Goal: Transaction & Acquisition: Purchase product/service

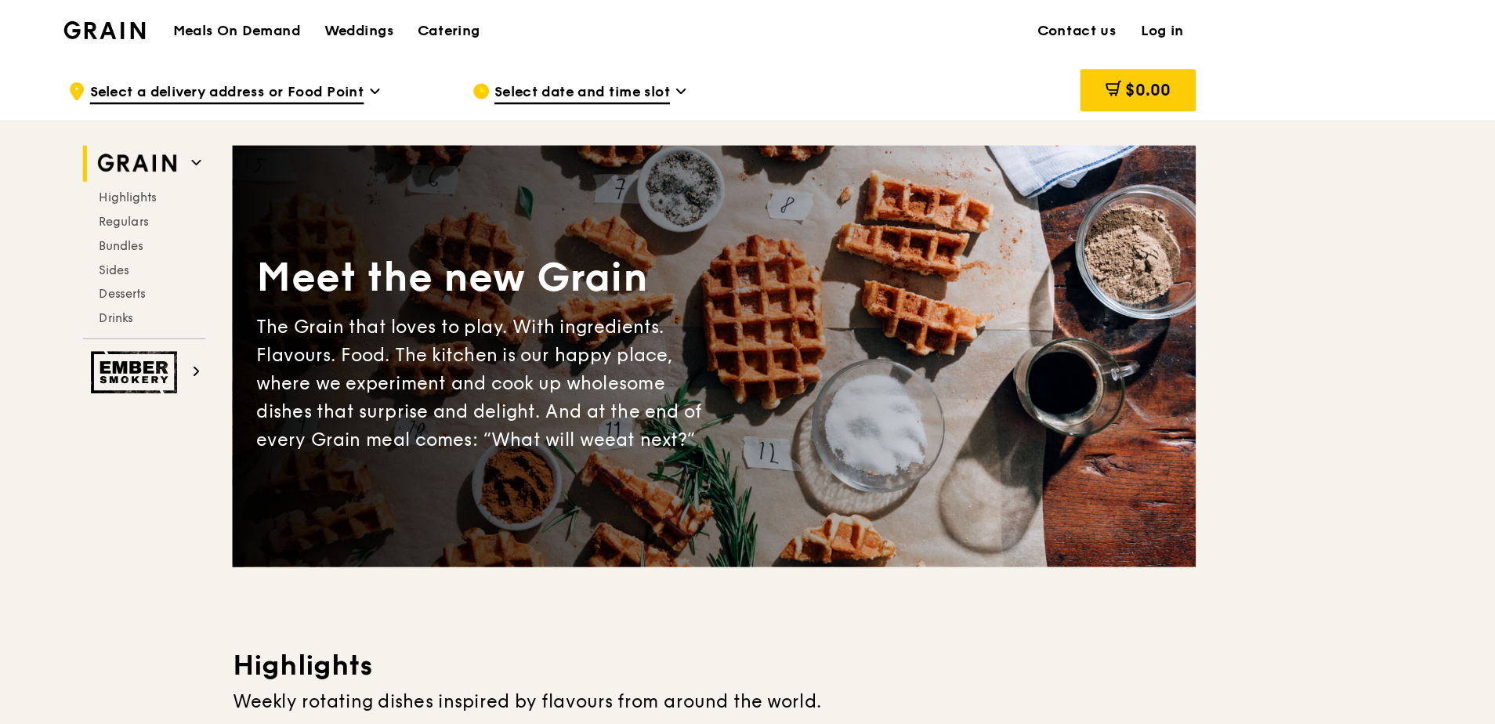
click at [1164, 20] on link "Log in" at bounding box center [1163, 24] width 52 height 47
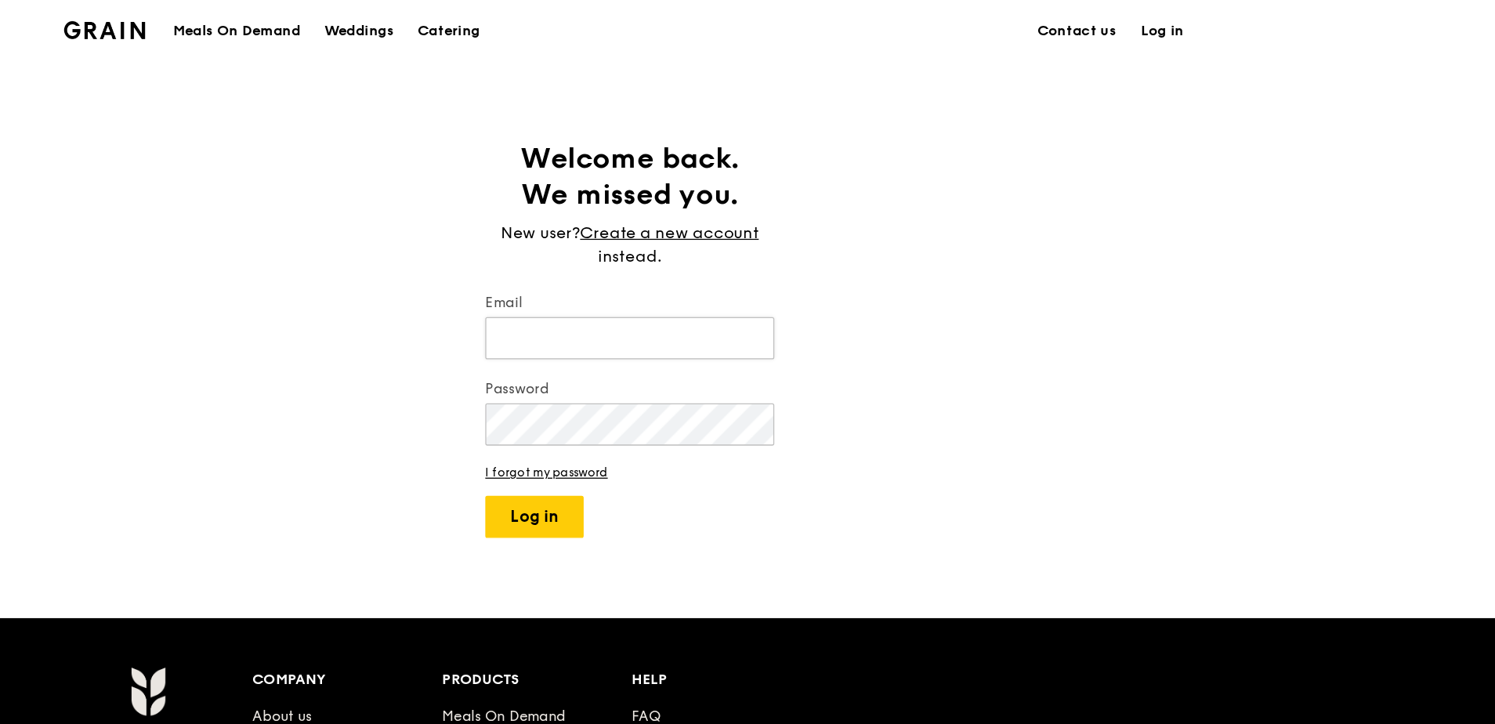
click at [730, 262] on input "Email" at bounding box center [748, 264] width 226 height 33
type input "[EMAIL_ADDRESS][DOMAIN_NAME]"
click at [682, 397] on button "Log in" at bounding box center [673, 403] width 77 height 33
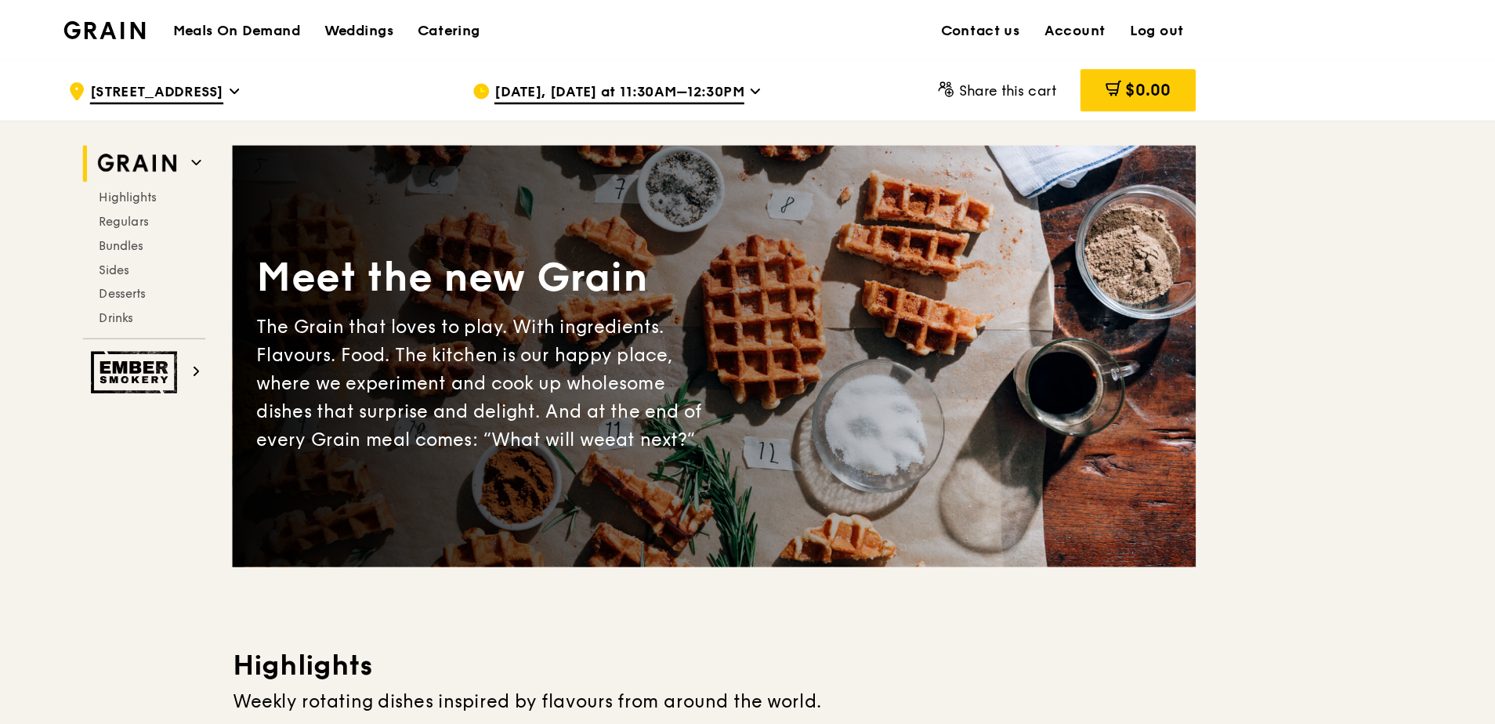
click at [798, 75] on span "[DATE], [DATE] at 11:30AM–12:30PM" at bounding box center [739, 72] width 195 height 17
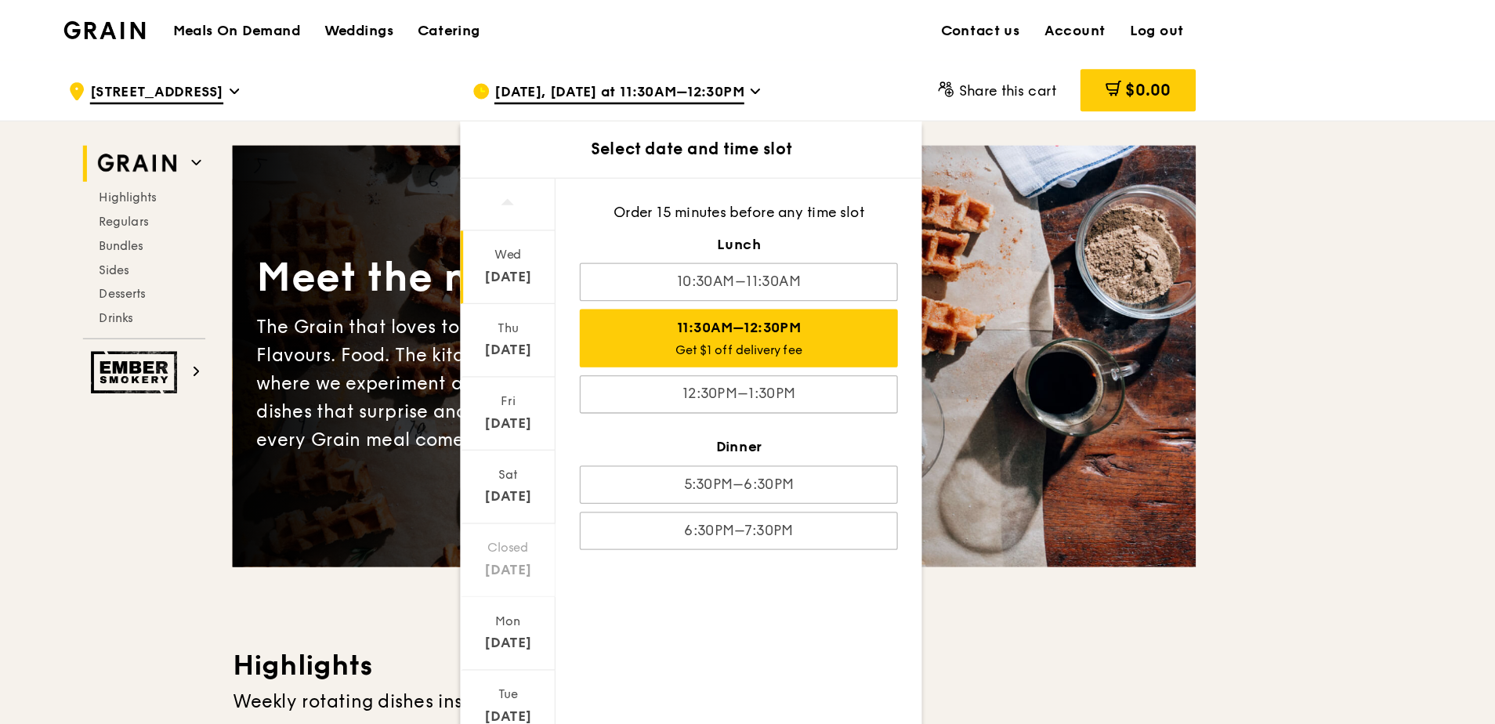
click at [798, 75] on span "[DATE], [DATE] at 11:30AM–12:30PM" at bounding box center [739, 72] width 195 height 17
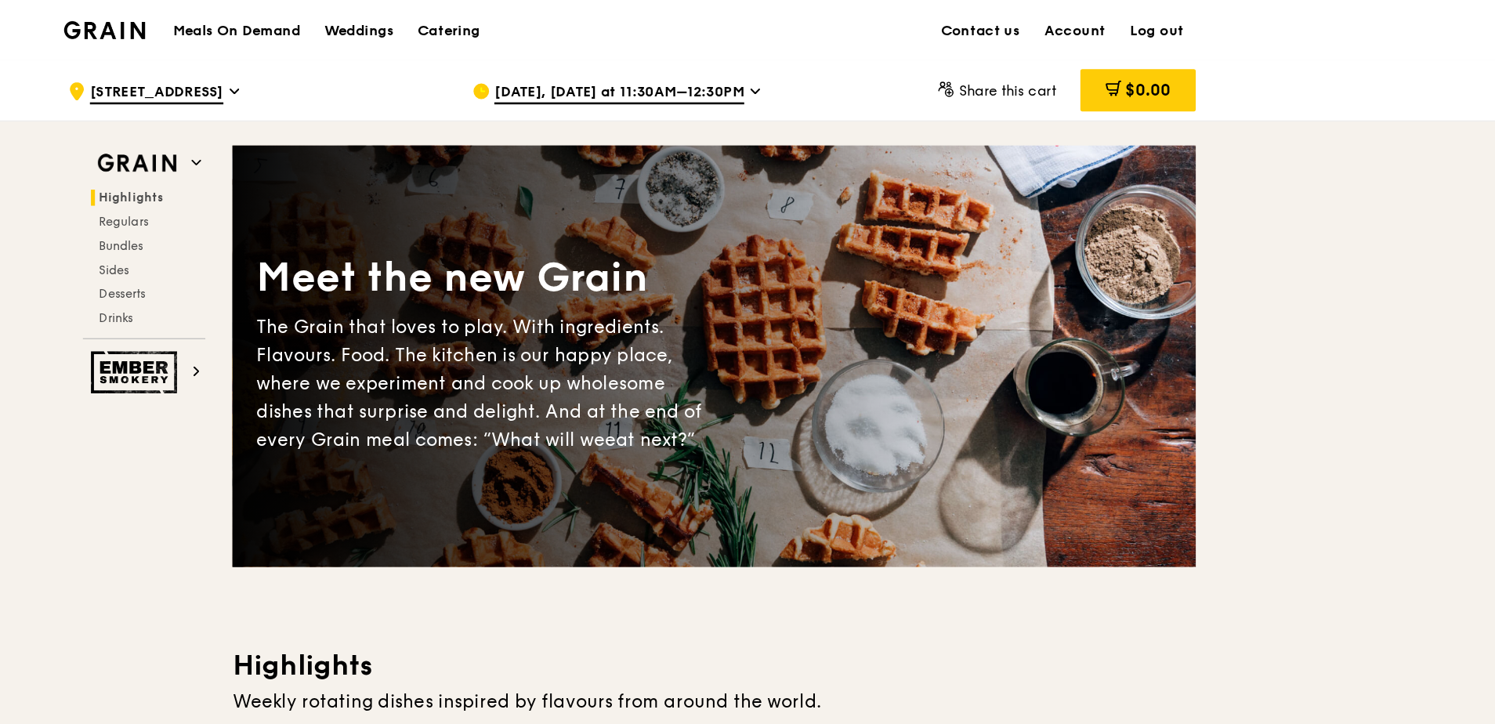
click at [360, 184] on div "Highlights Regulars Bundles Sides Desserts Drinks" at bounding box center [368, 201] width 96 height 107
click at [358, 186] on span "Bundles" at bounding box center [351, 191] width 37 height 11
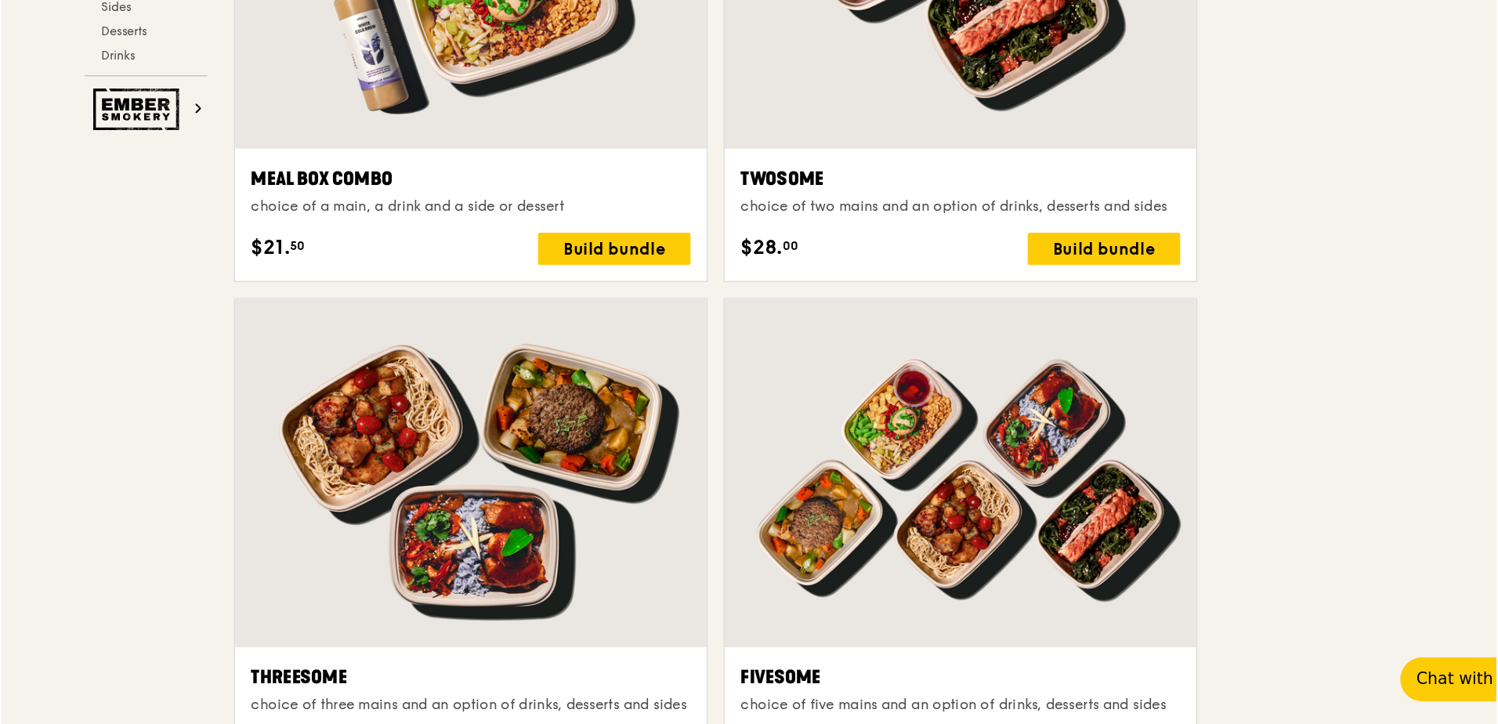
scroll to position [2588, 0]
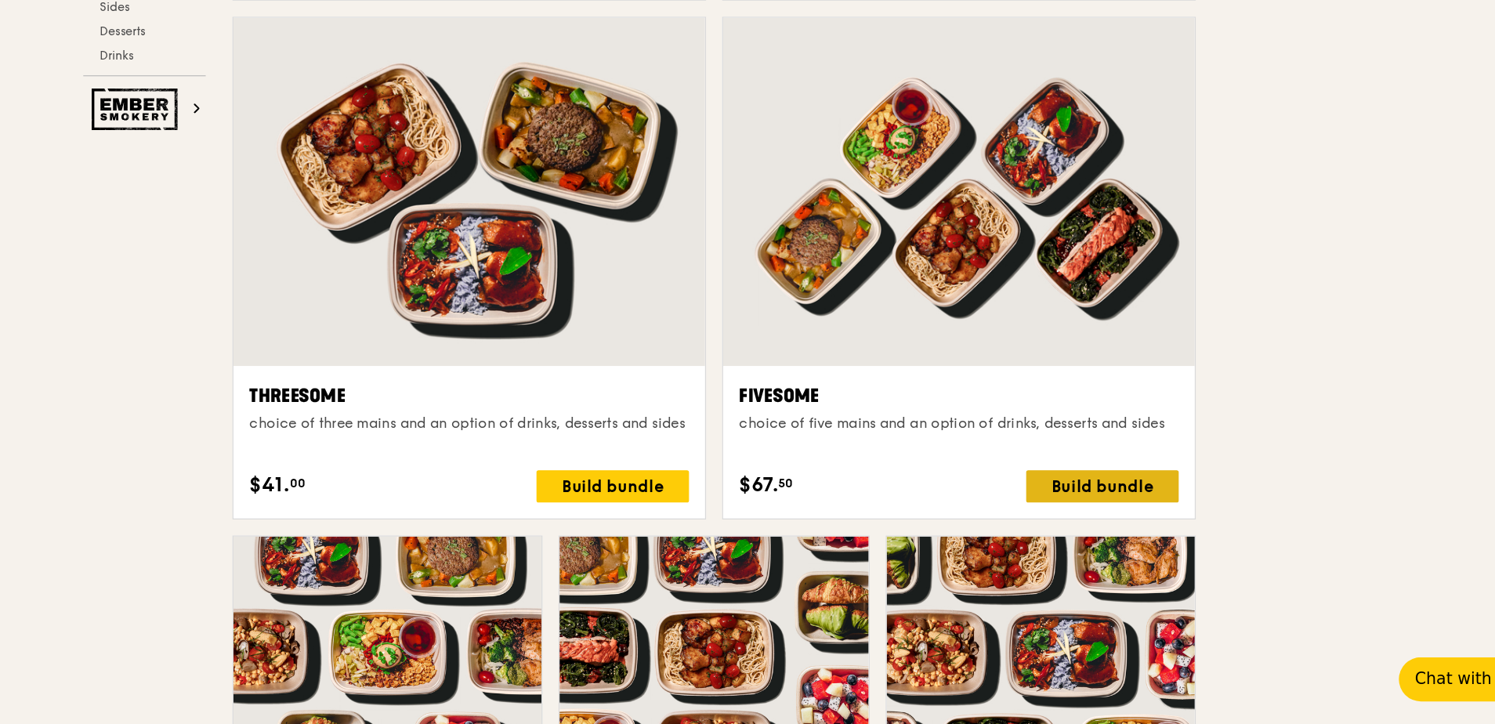
click at [1117, 531] on div "Build bundle" at bounding box center [1116, 537] width 119 height 25
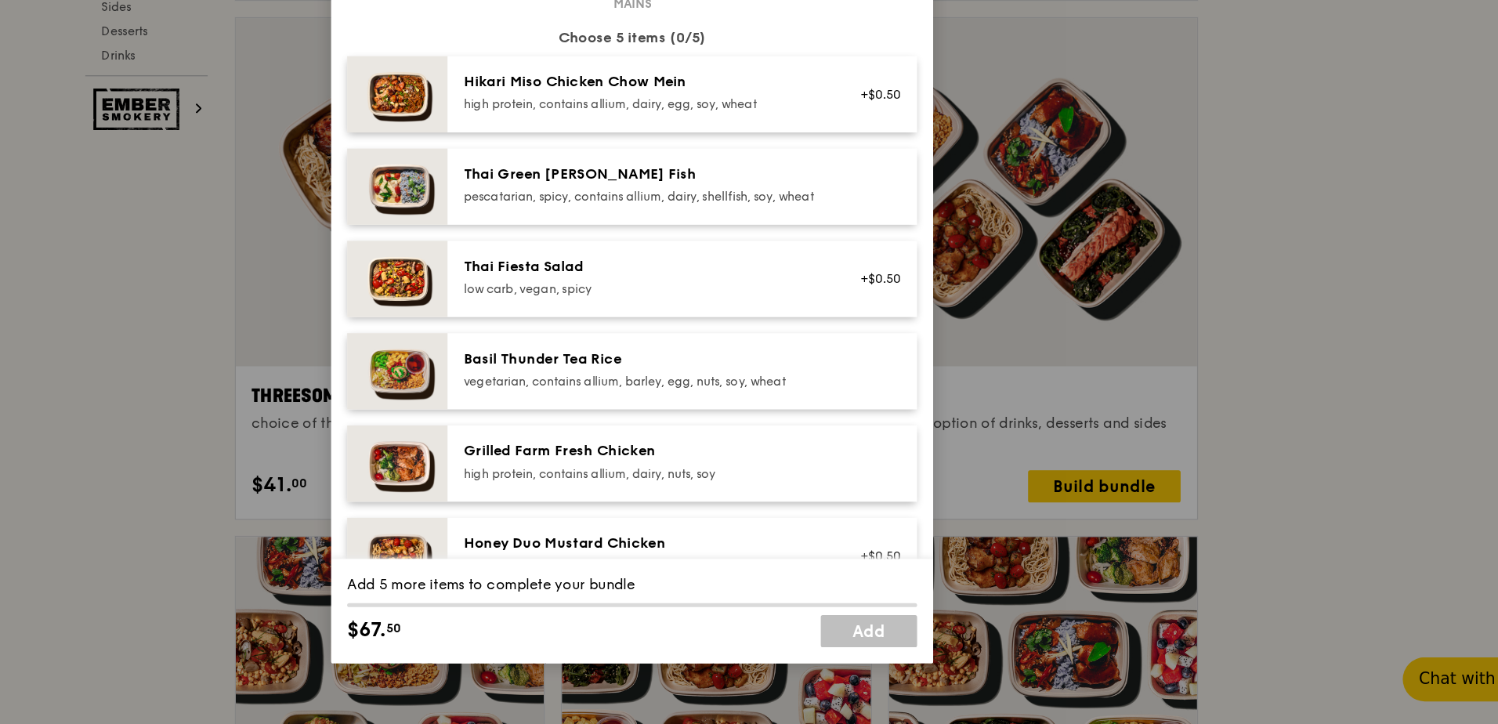
click at [732, 518] on div "Grilled Farm Fresh Chicken" at bounding box center [757, 510] width 281 height 16
click at [786, 461] on div "vegetarian, contains allium, barley, egg, nuts, soy, wheat" at bounding box center [757, 455] width 281 height 13
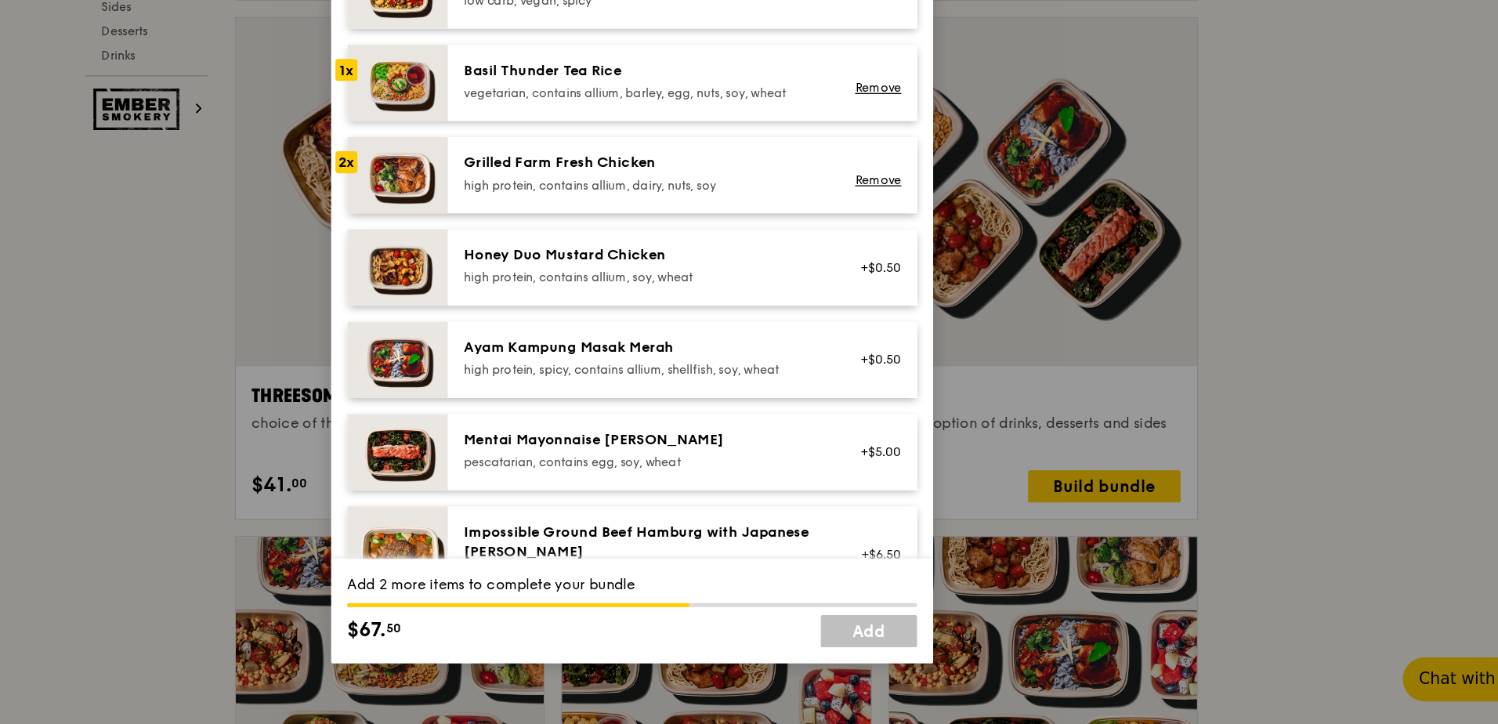
scroll to position [224, 0]
click at [786, 454] on div "high protein, spicy, contains allium, shellfish, soy, wheat" at bounding box center [757, 447] width 281 height 13
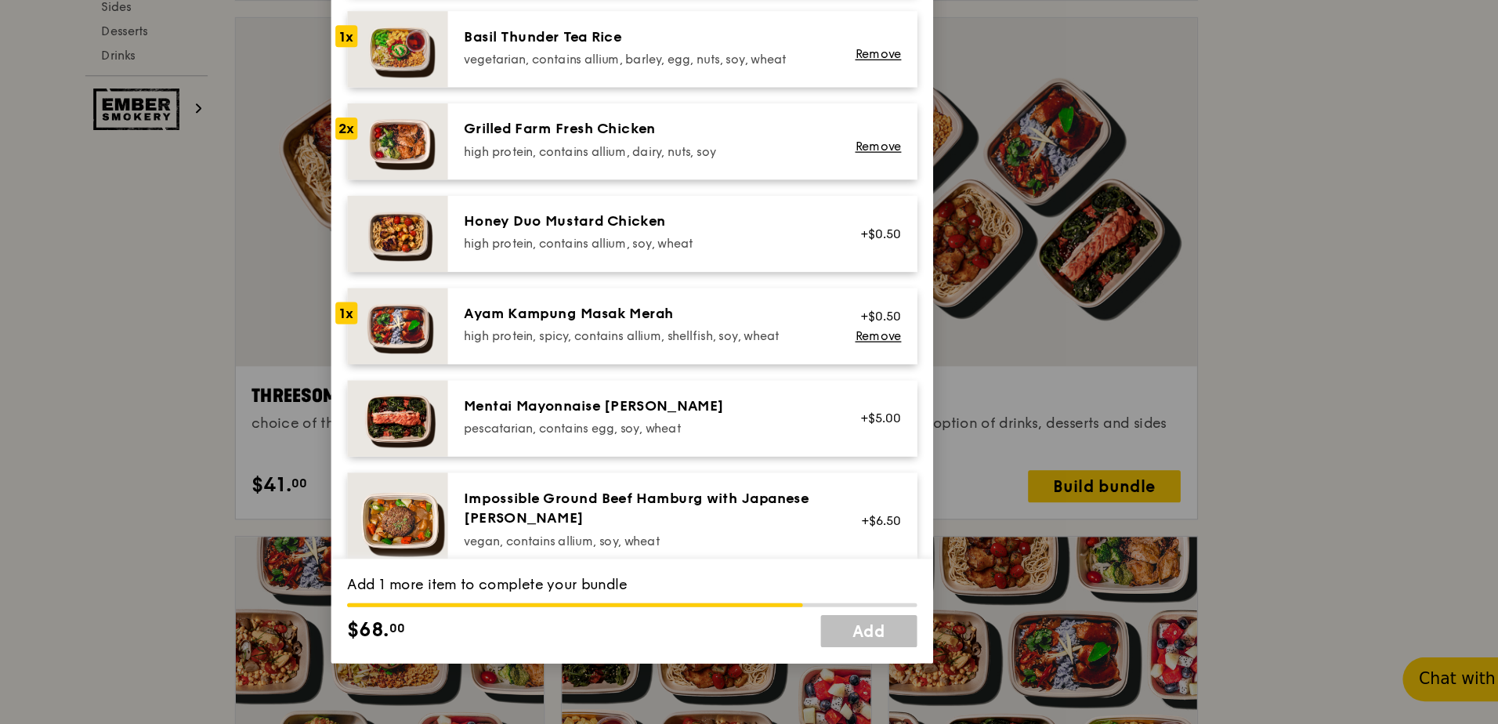
scroll to position [251, 0]
click at [777, 338] on div "Honey Duo Mustard Chicken" at bounding box center [757, 331] width 281 height 16
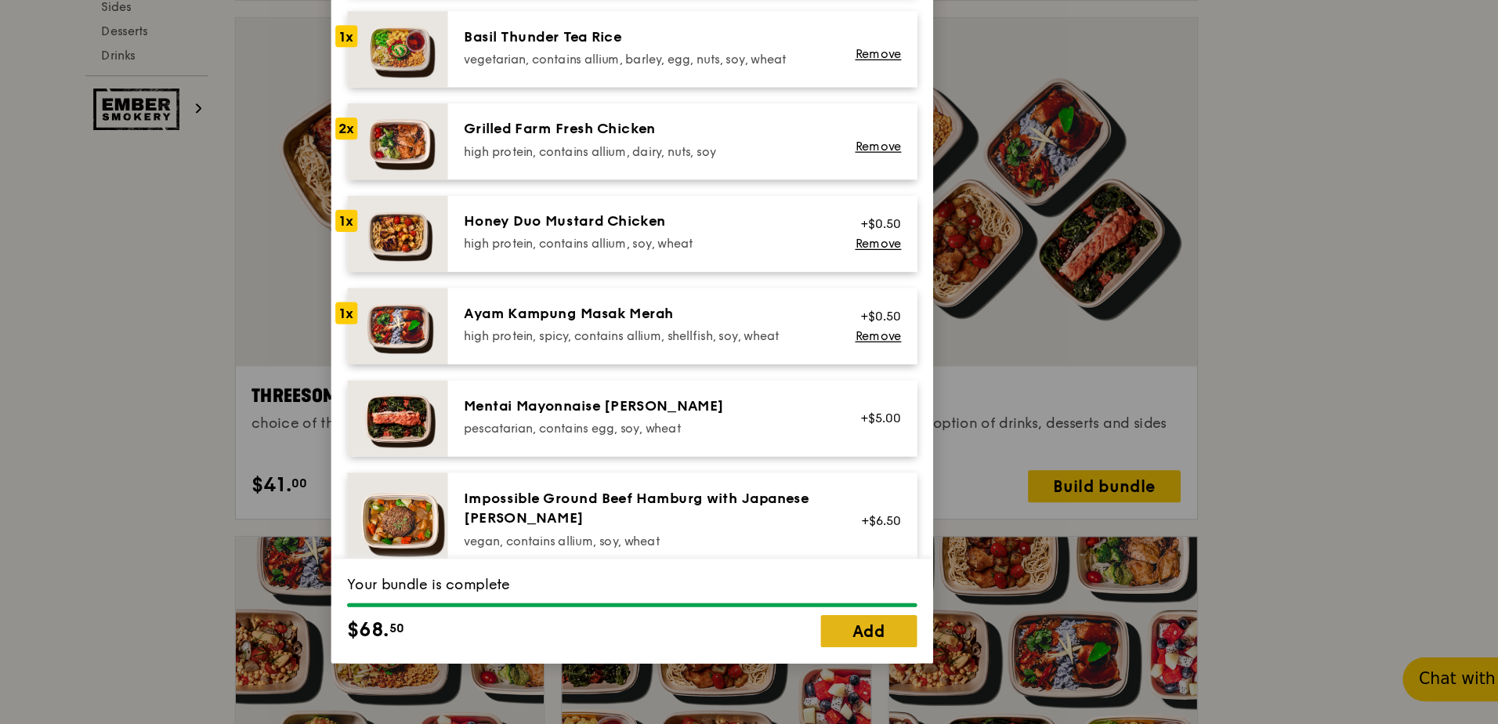
click at [942, 650] on link "Add" at bounding box center [933, 650] width 75 height 25
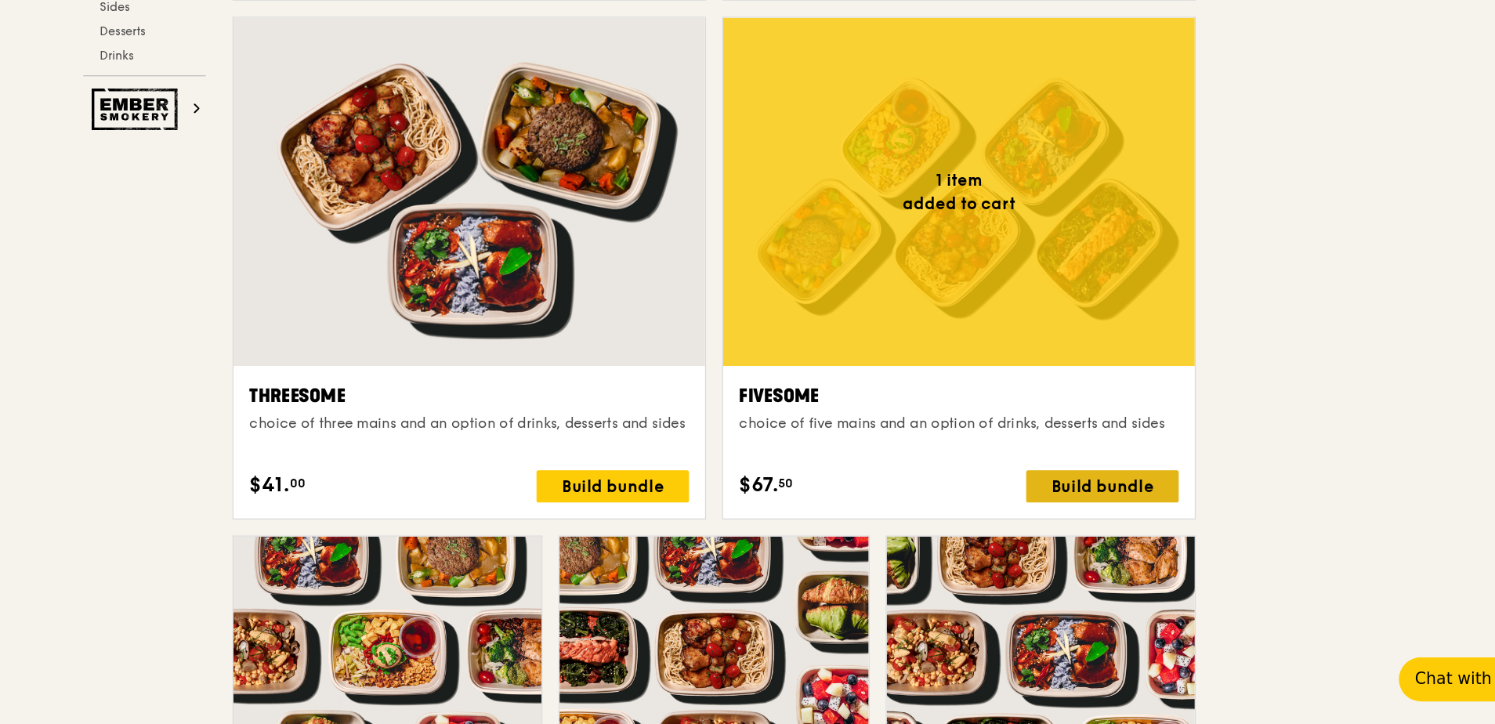
click at [1117, 538] on div "Build bundle" at bounding box center [1116, 537] width 119 height 25
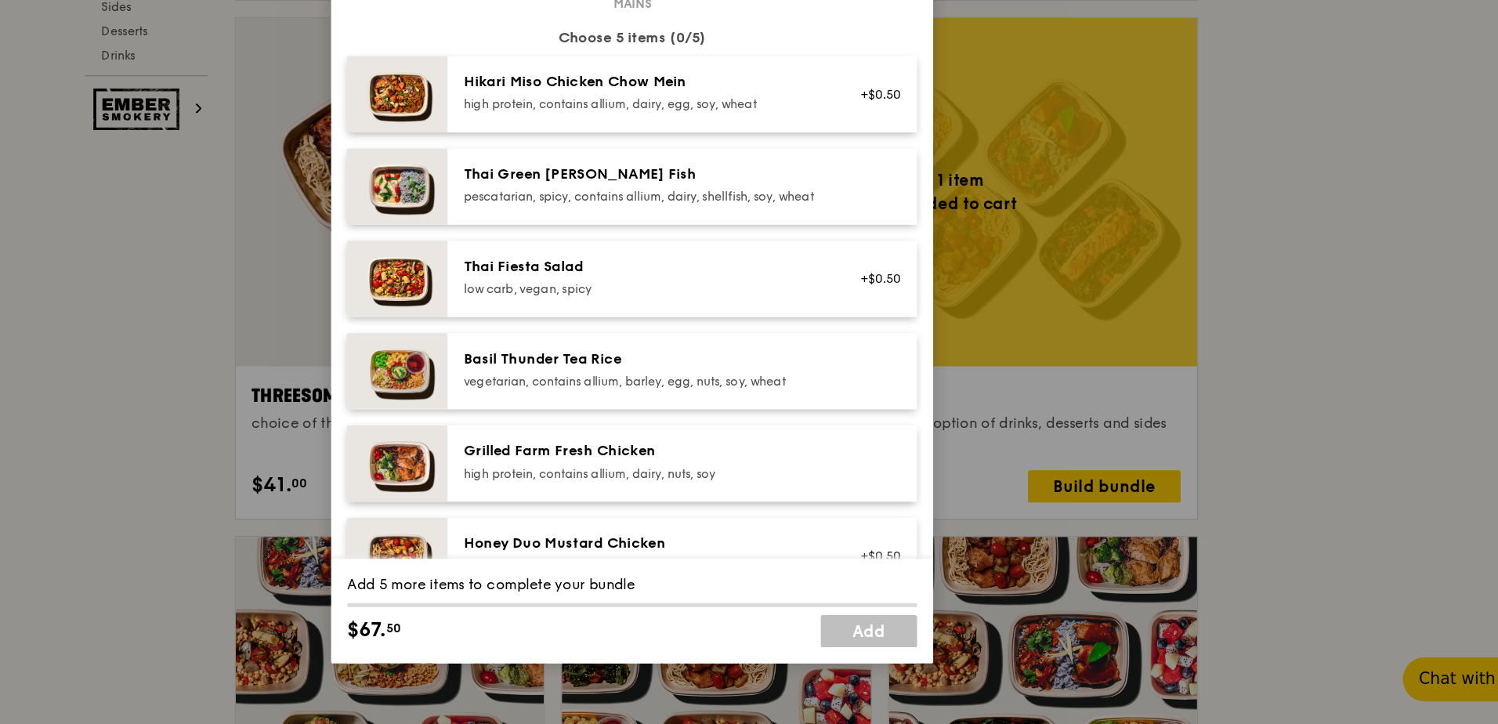
click at [735, 533] on div "high protein, contains allium, dairy, nuts, soy" at bounding box center [757, 527] width 281 height 13
click at [786, 233] on div "high protein, contains allium, dairy, egg, soy, wheat" at bounding box center [757, 239] width 281 height 13
click at [734, 374] on div "Thai Fiesta Salad" at bounding box center [757, 366] width 281 height 16
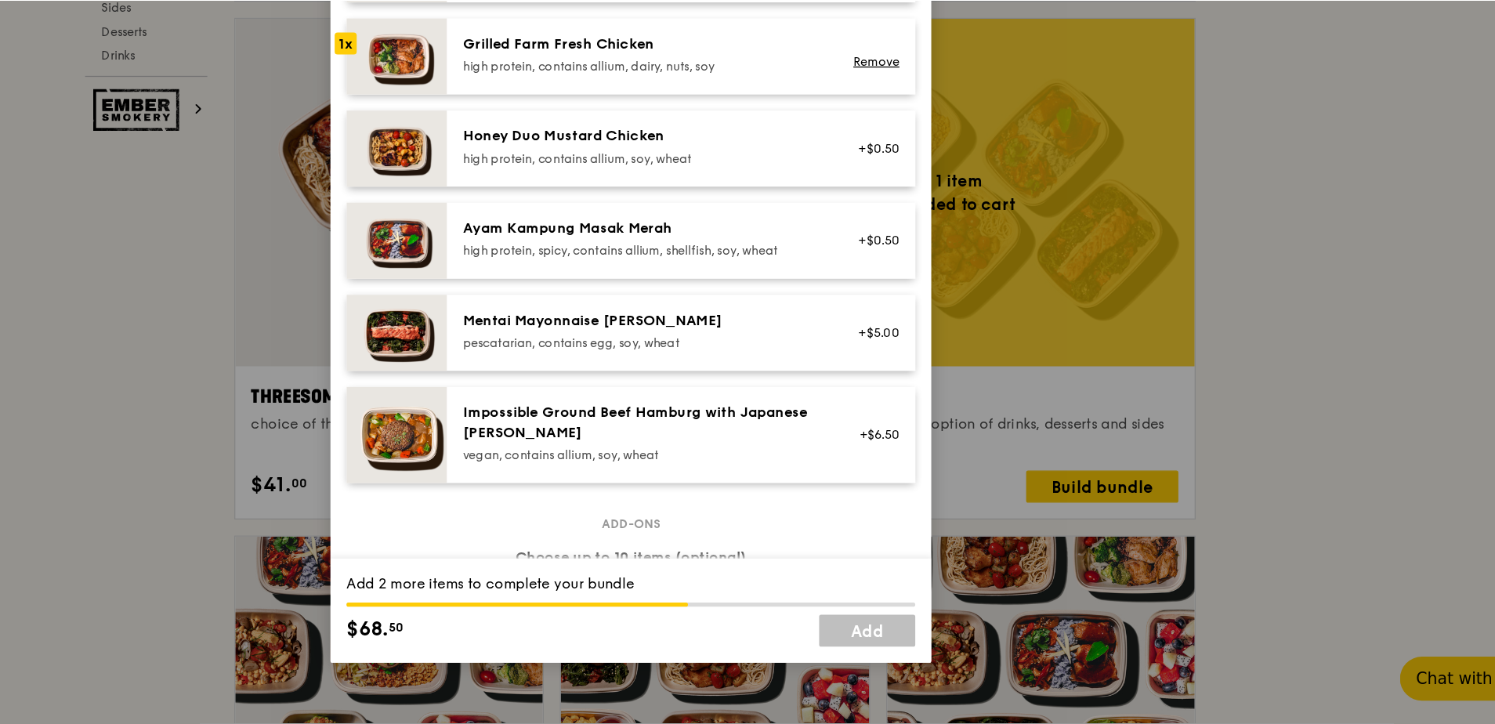
scroll to position [306, 0]
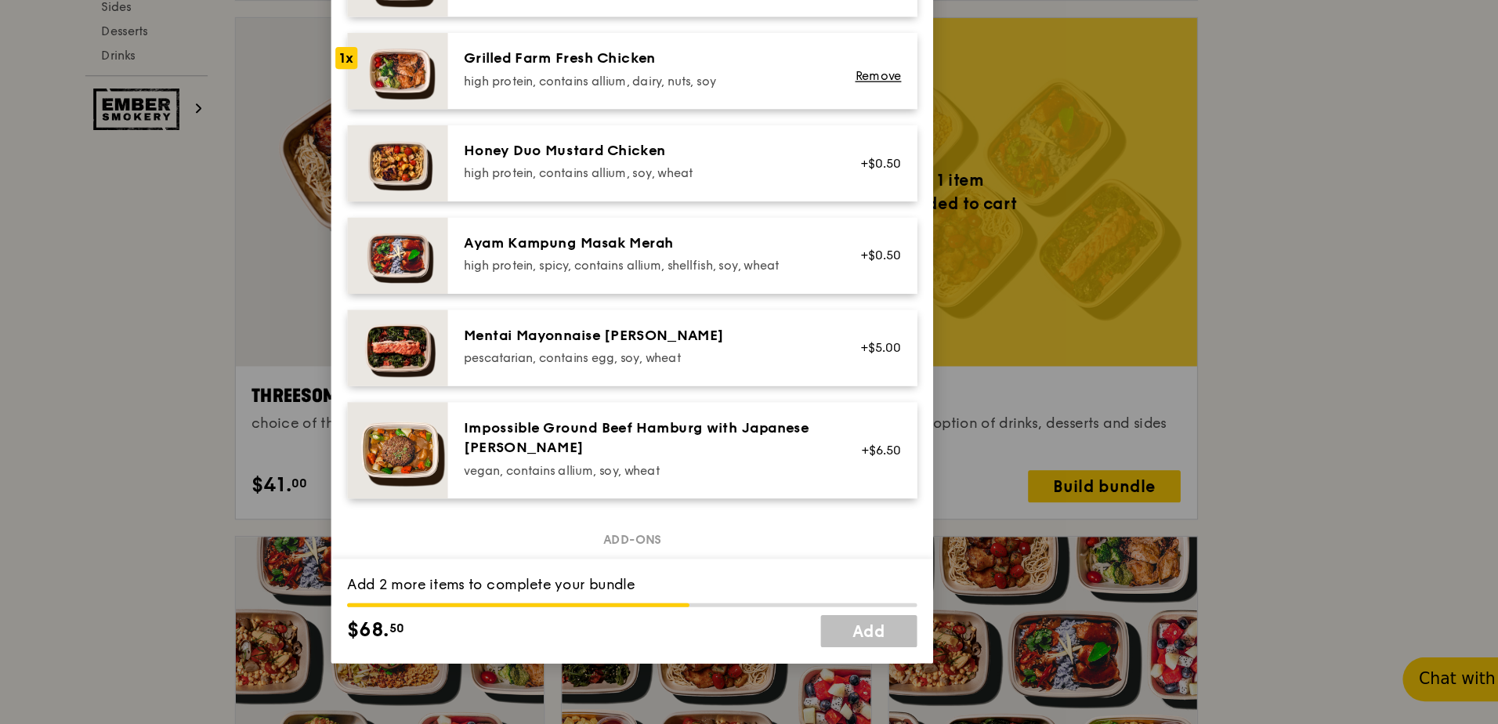
click at [771, 428] on div "Mentai Mayonnaise [PERSON_NAME]" at bounding box center [757, 420] width 281 height 16
click at [777, 371] on div "high protein, spicy, contains allium, shellfish, soy, wheat" at bounding box center [757, 365] width 281 height 13
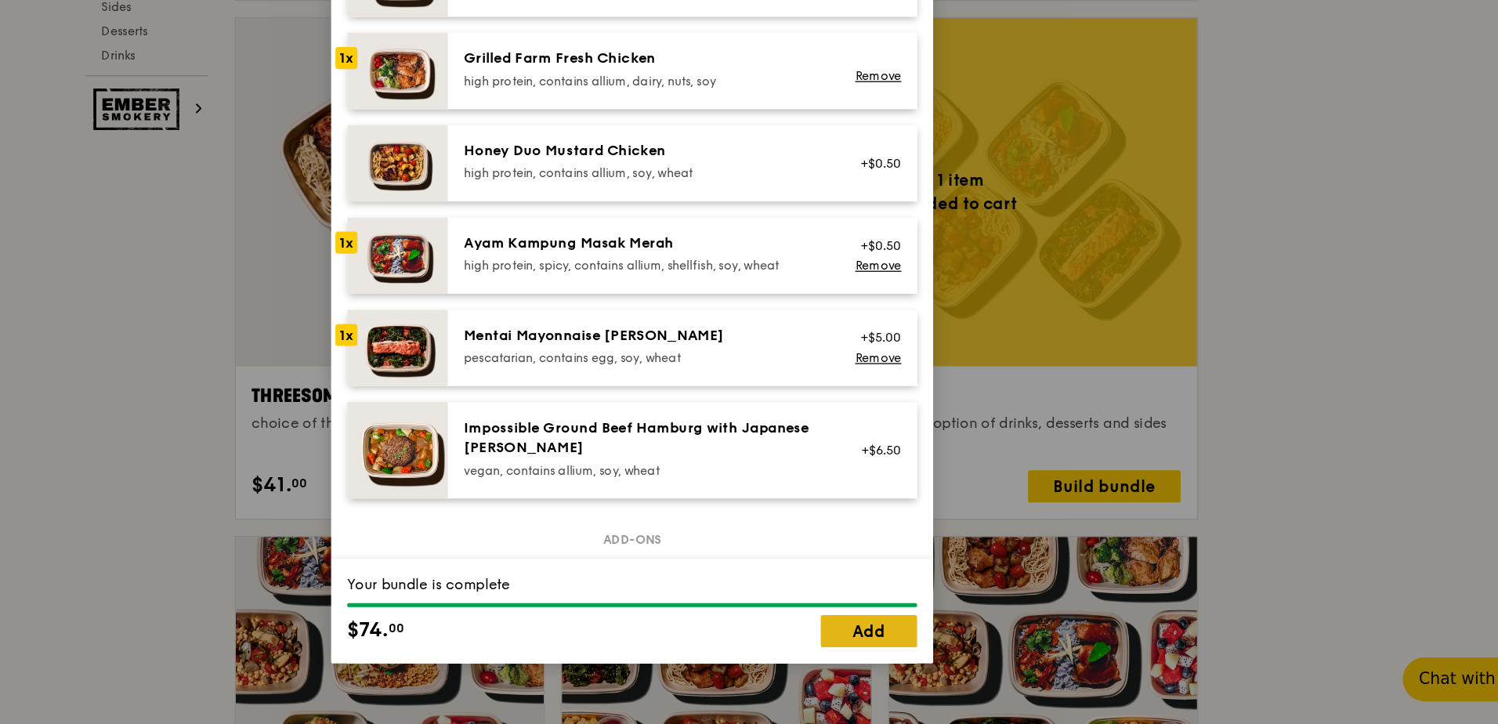
click at [911, 645] on link "Add" at bounding box center [933, 650] width 75 height 25
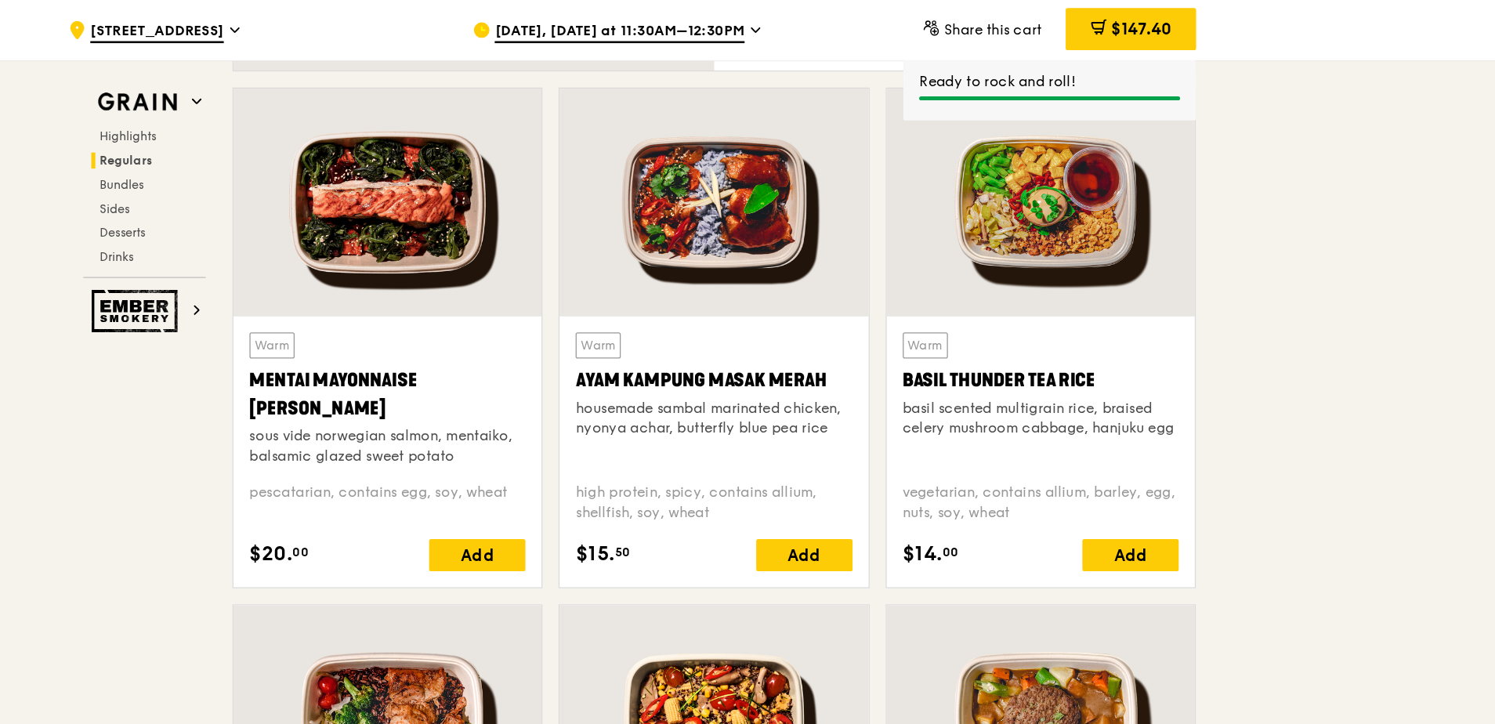
scroll to position [1192, 0]
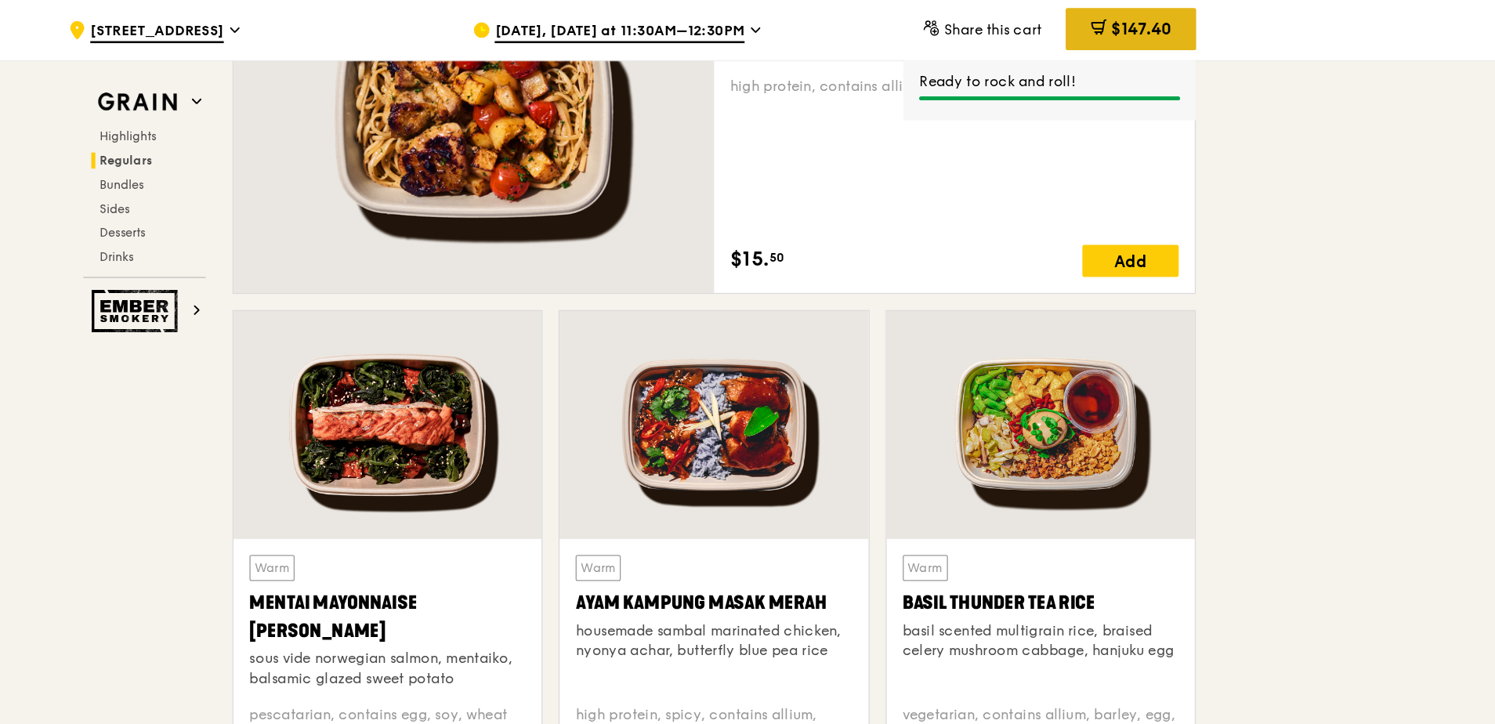
click at [1123, 25] on span "$147.40" at bounding box center [1146, 22] width 47 height 15
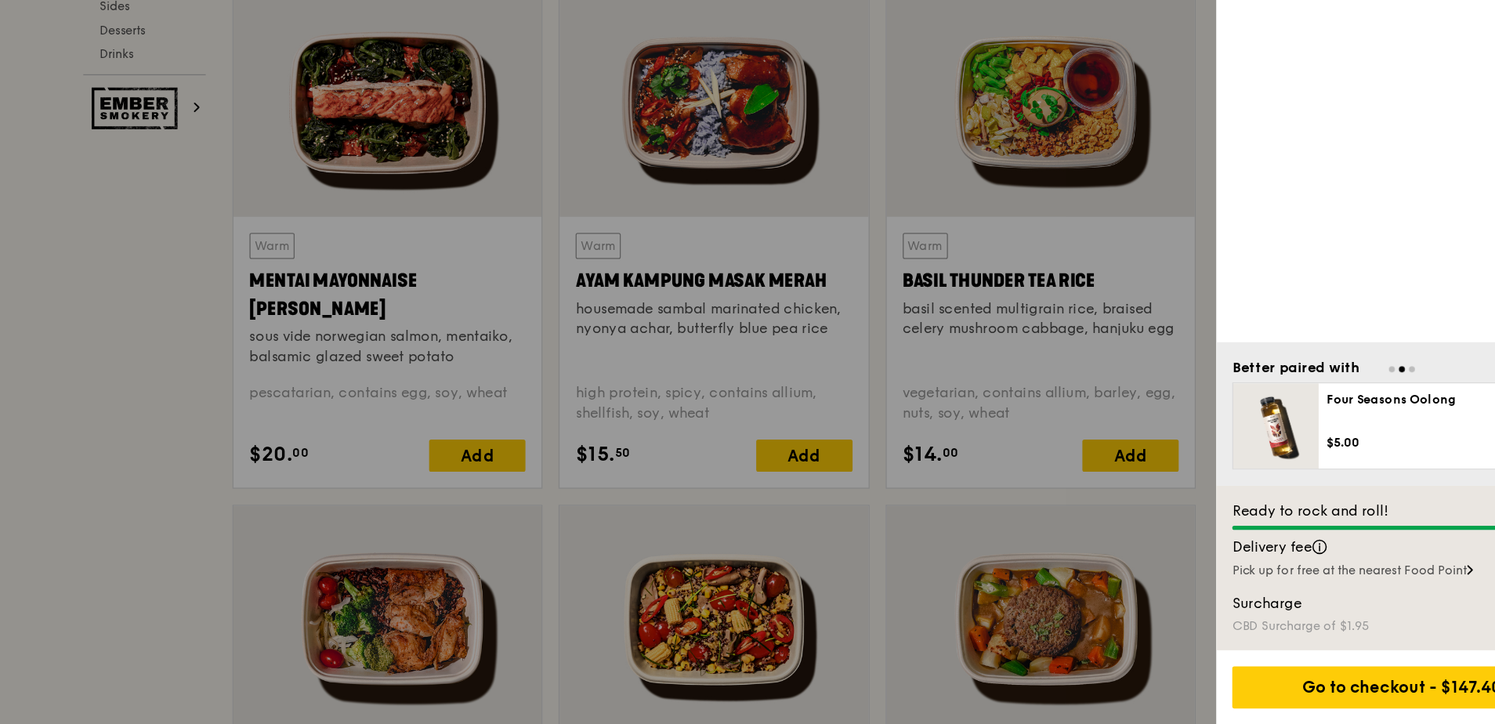
scroll to position [1287, 0]
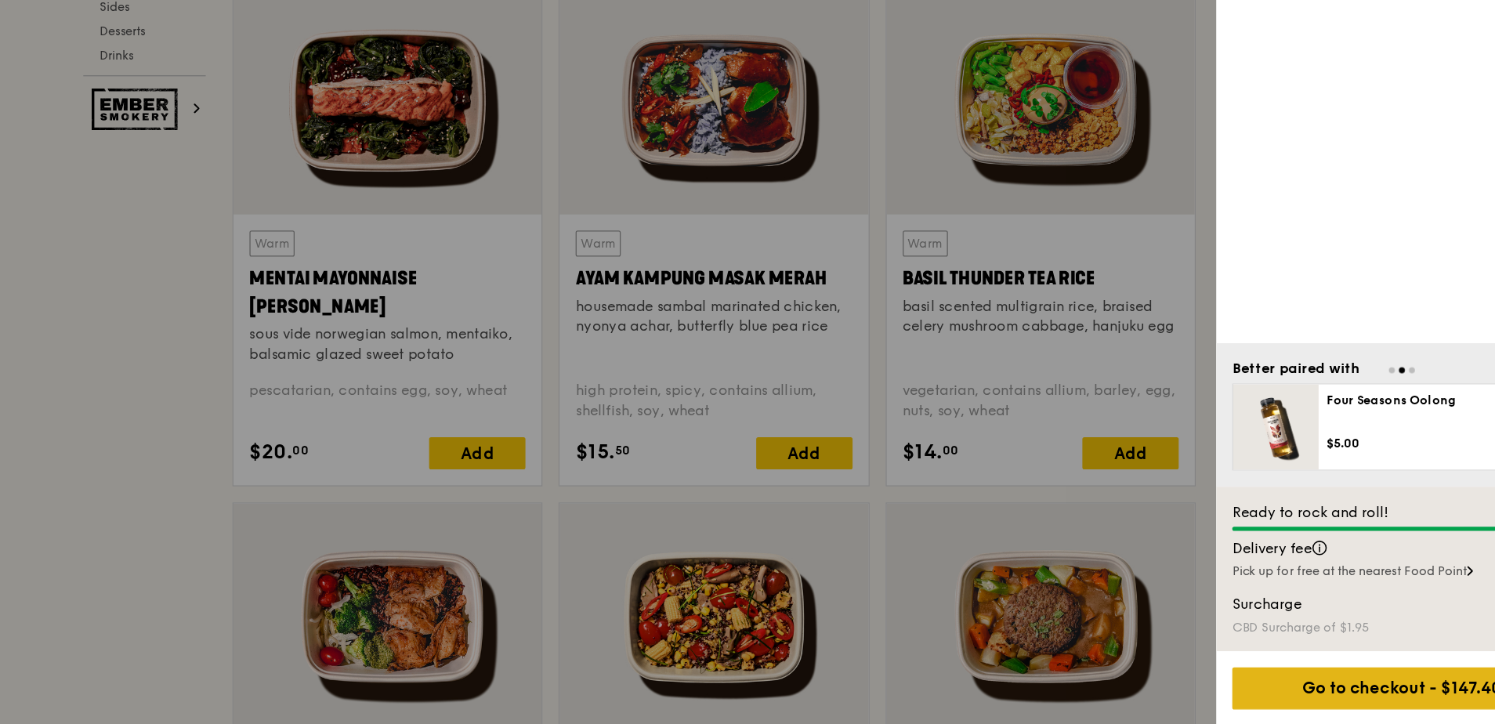
click at [1311, 696] on div "Go to checkout - $147.40" at bounding box center [1349, 694] width 265 height 33
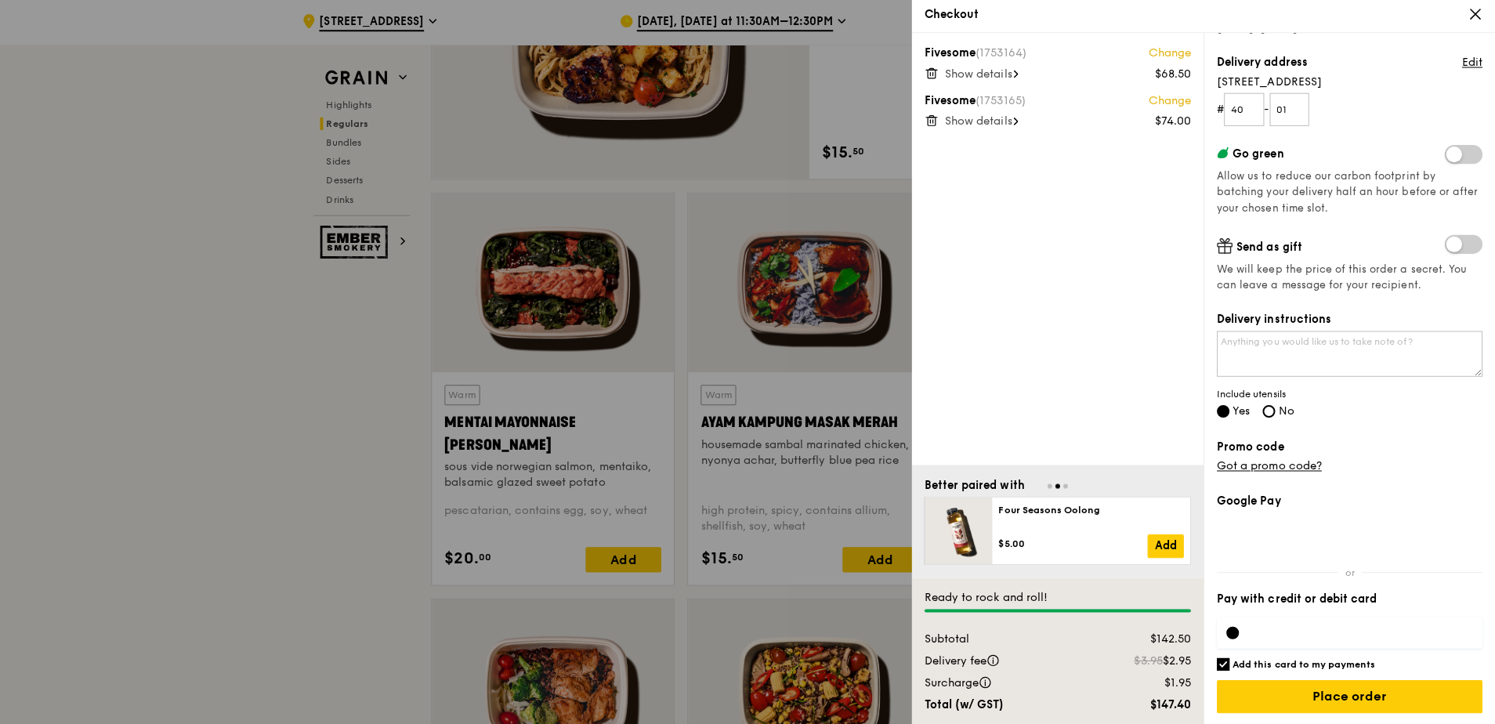
scroll to position [1240, 0]
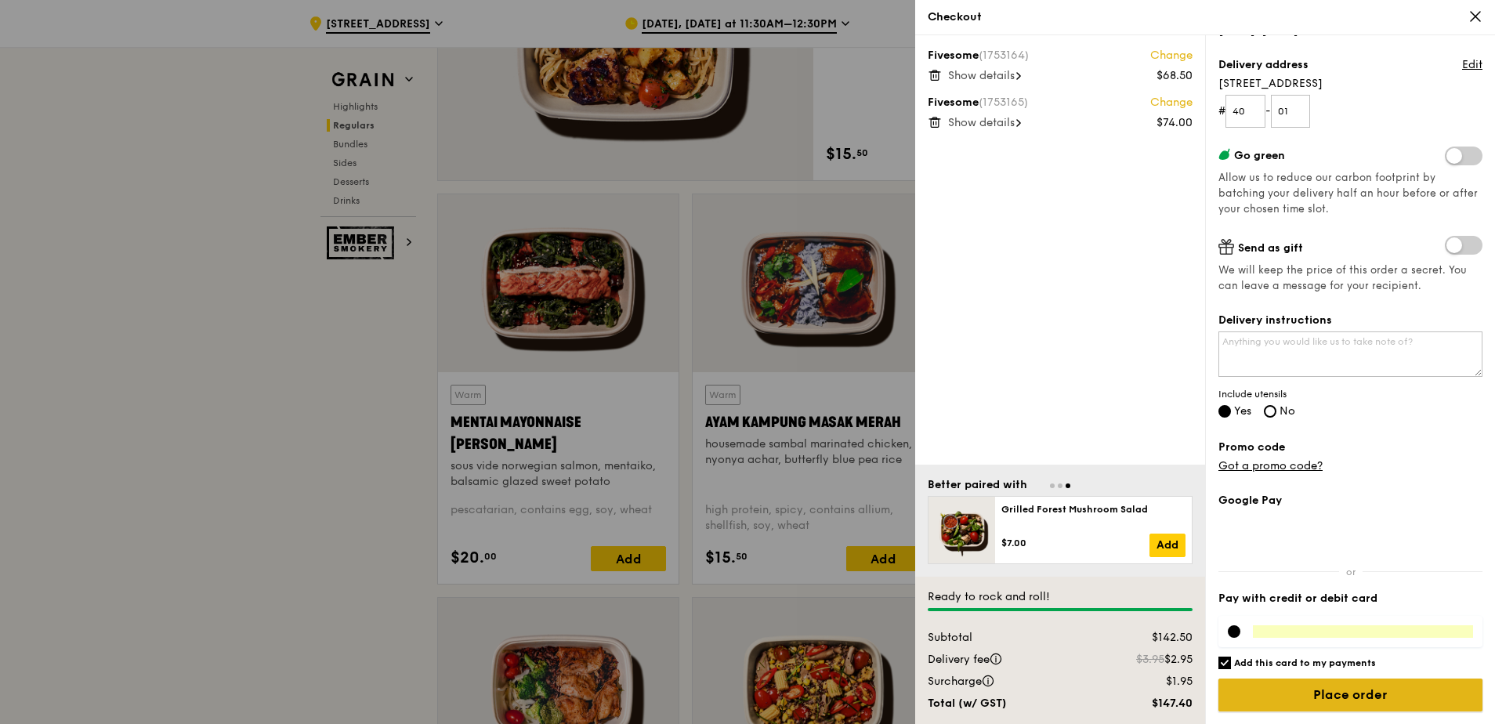
click at [1344, 697] on input "Place order" at bounding box center [1350, 694] width 264 height 33
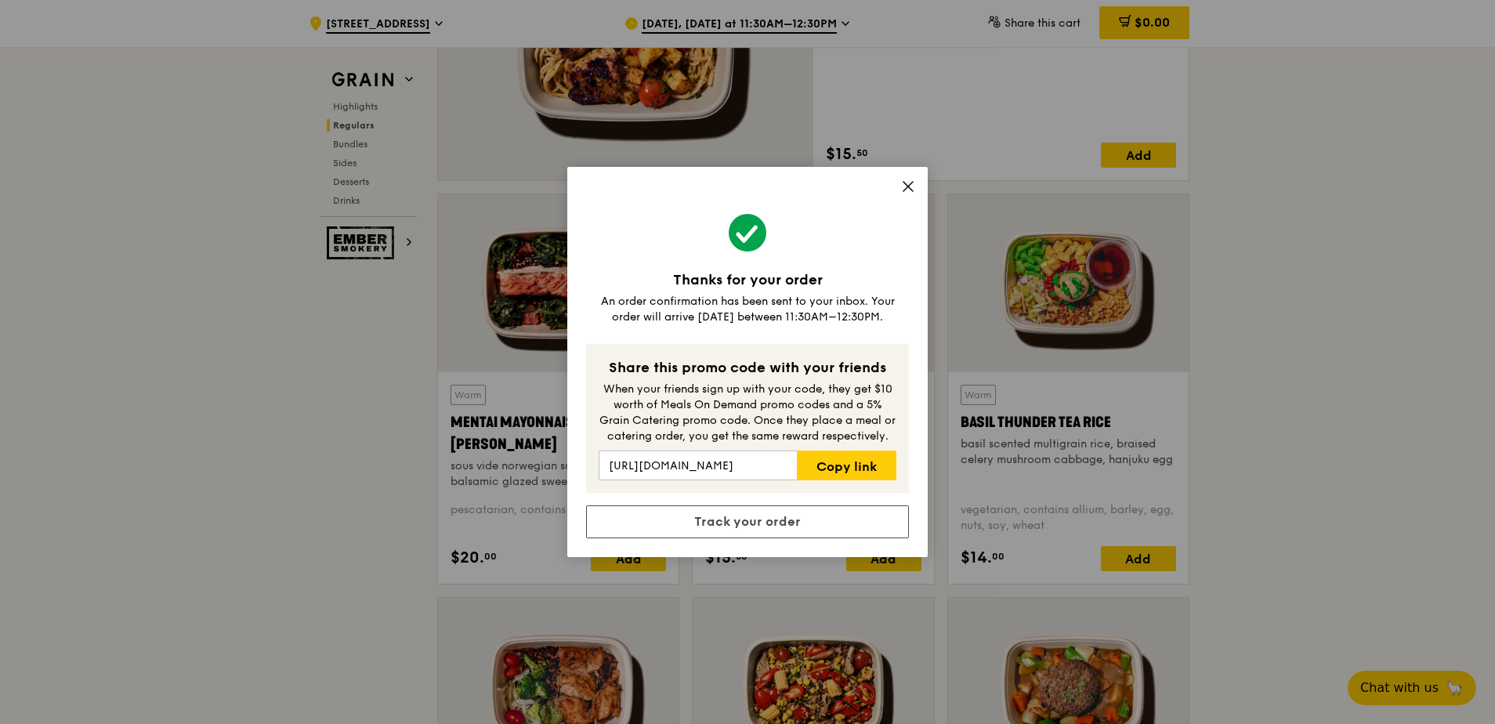
click at [909, 190] on icon at bounding box center [908, 186] width 14 height 14
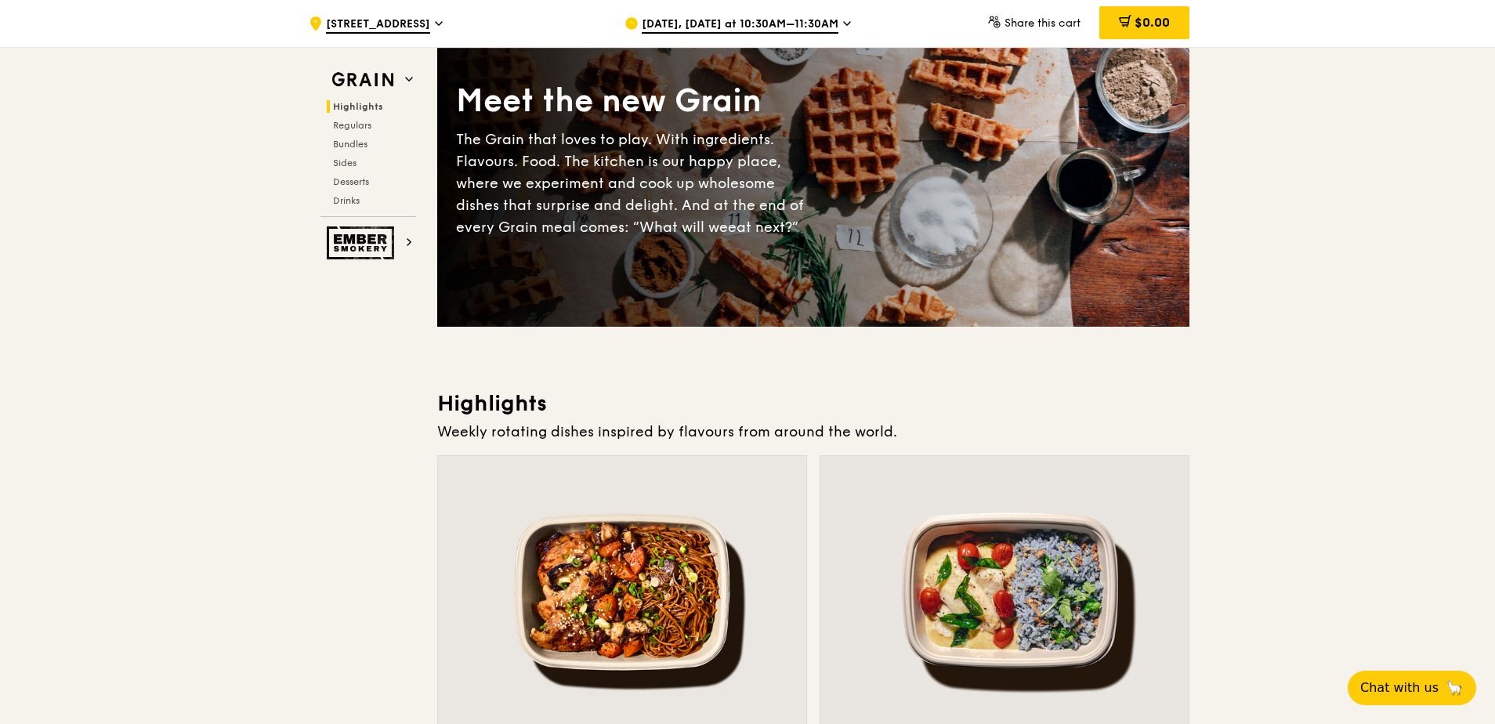
scroll to position [0, 0]
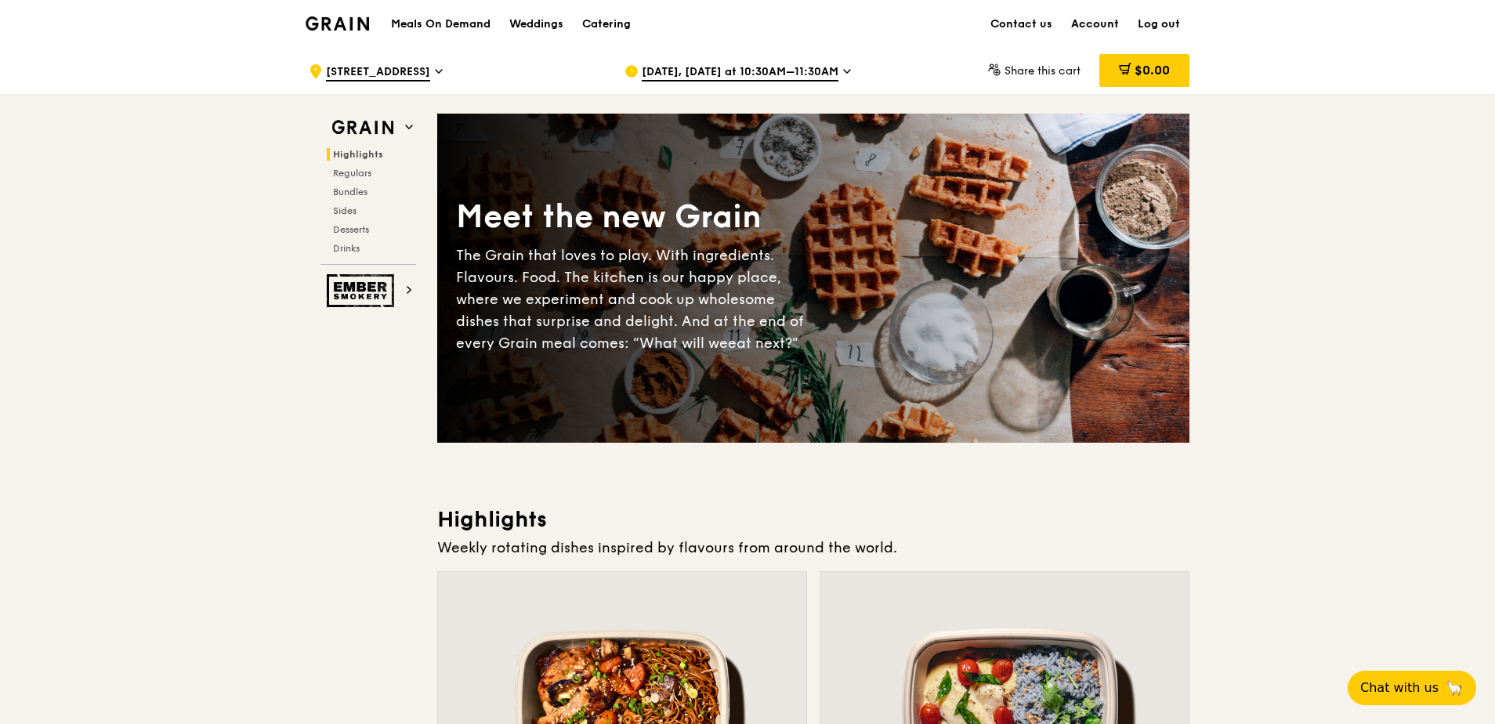
click at [1094, 16] on link "Account" at bounding box center [1095, 24] width 67 height 47
